Goal: Information Seeking & Learning: Learn about a topic

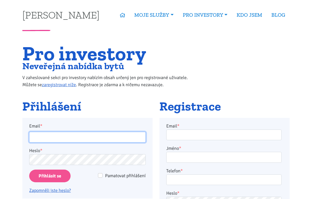
type input "trnka.marek5@gmail.com"
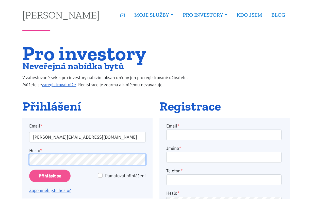
click at [50, 176] on input "Přihlásit se" at bounding box center [49, 176] width 41 height 13
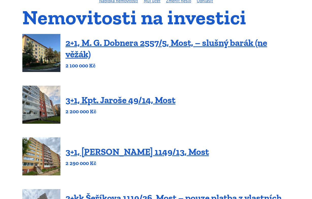
scroll to position [47, 0]
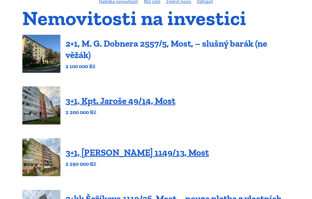
click at [109, 44] on link "2+1, M. G. Dobnera 2557/5, Most, – slušný barák (ne věžák)" at bounding box center [167, 49] width 202 height 22
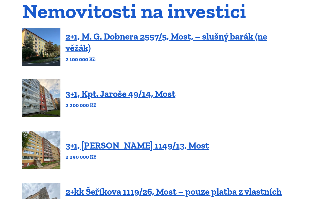
scroll to position [51, 0]
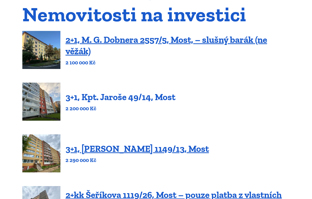
click at [127, 99] on link "3+1, Kpt. Jaroše 49/14, Most" at bounding box center [121, 97] width 110 height 11
